Goal: Task Accomplishment & Management: Use online tool/utility

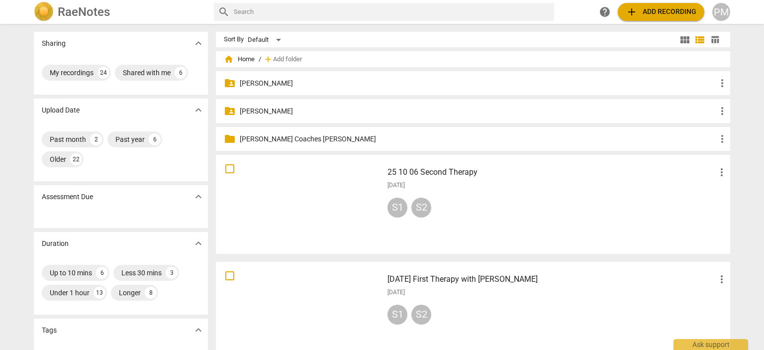
click at [671, 6] on span "add Add recording" at bounding box center [661, 12] width 71 height 12
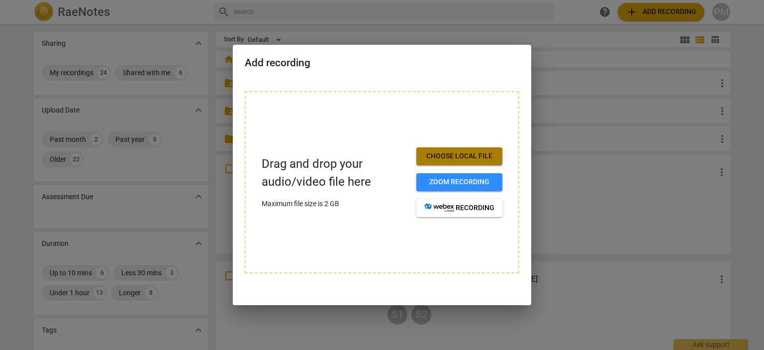
click at [490, 158] on span "Choose local file" at bounding box center [459, 156] width 70 height 10
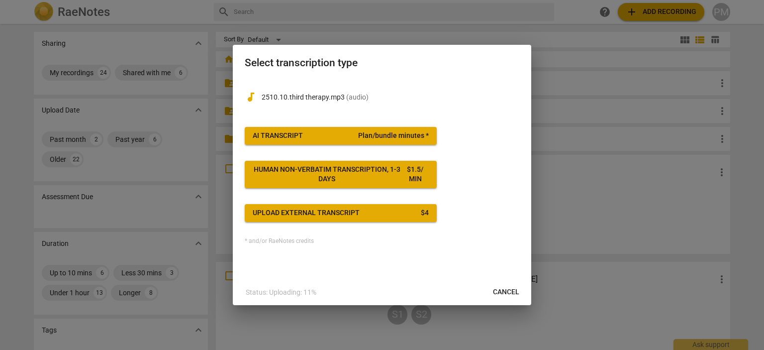
click at [325, 131] on span "AI Transcript Plan/bundle minutes *" at bounding box center [341, 136] width 176 height 10
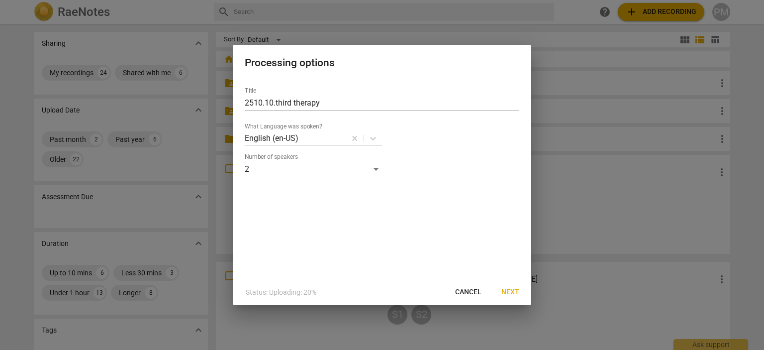
click at [508, 290] on span "Next" at bounding box center [510, 292] width 18 height 10
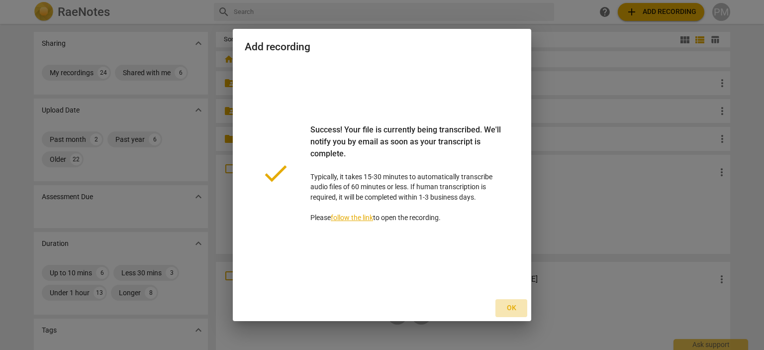
click at [510, 308] on span "Ok" at bounding box center [511, 308] width 16 height 10
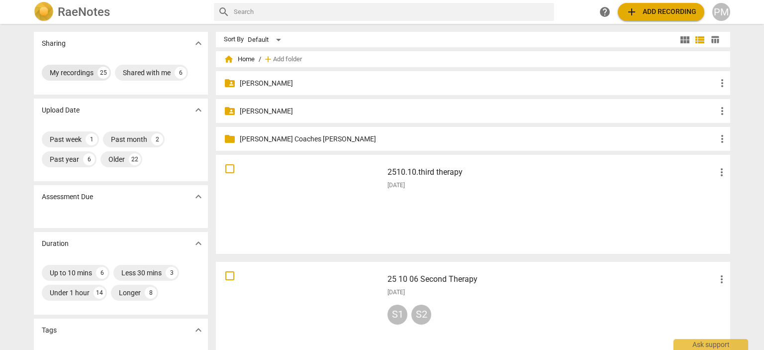
click at [83, 71] on div "My recordings" at bounding box center [72, 73] width 44 height 10
click at [396, 169] on h3 "2510.10.third therapy" at bounding box center [551, 172] width 328 height 12
click at [323, 185] on div at bounding box center [299, 204] width 160 height 92
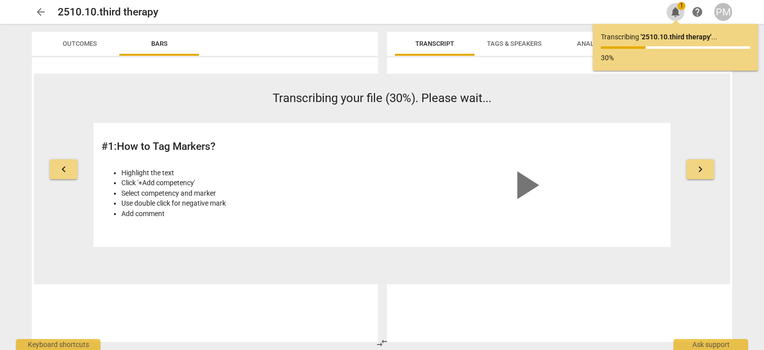
click at [681, 7] on span "1" at bounding box center [681, 6] width 8 height 8
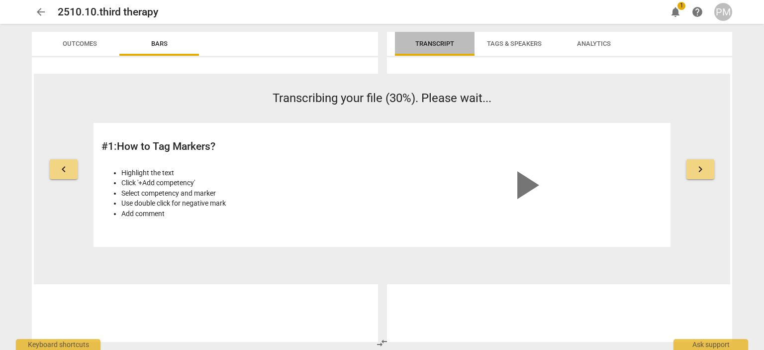
click at [432, 43] on span "Transcript" at bounding box center [434, 43] width 39 height 7
